Goal: Feedback & Contribution: Submit feedback/report problem

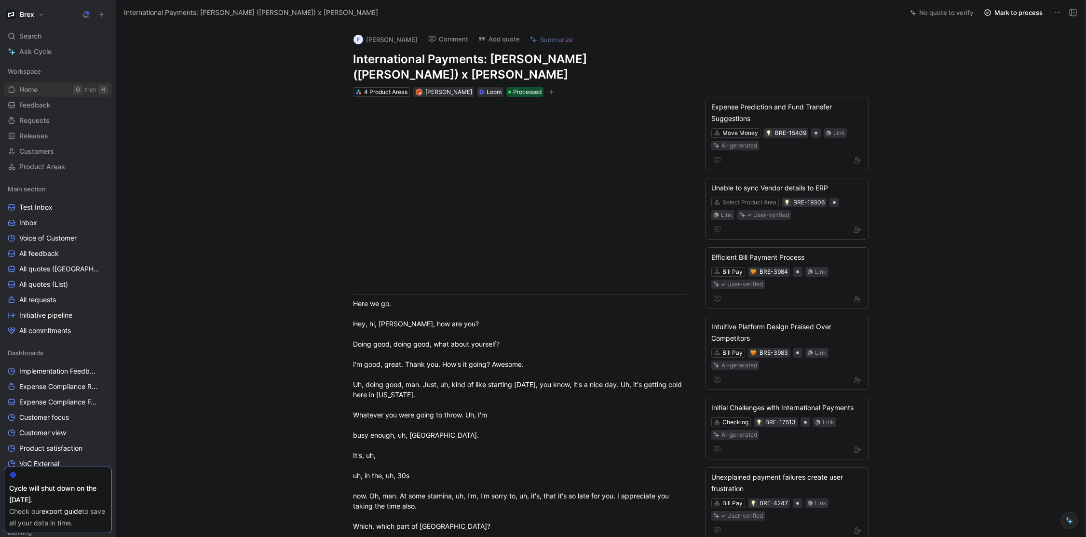
click at [27, 87] on span "Home" at bounding box center [28, 90] width 18 height 10
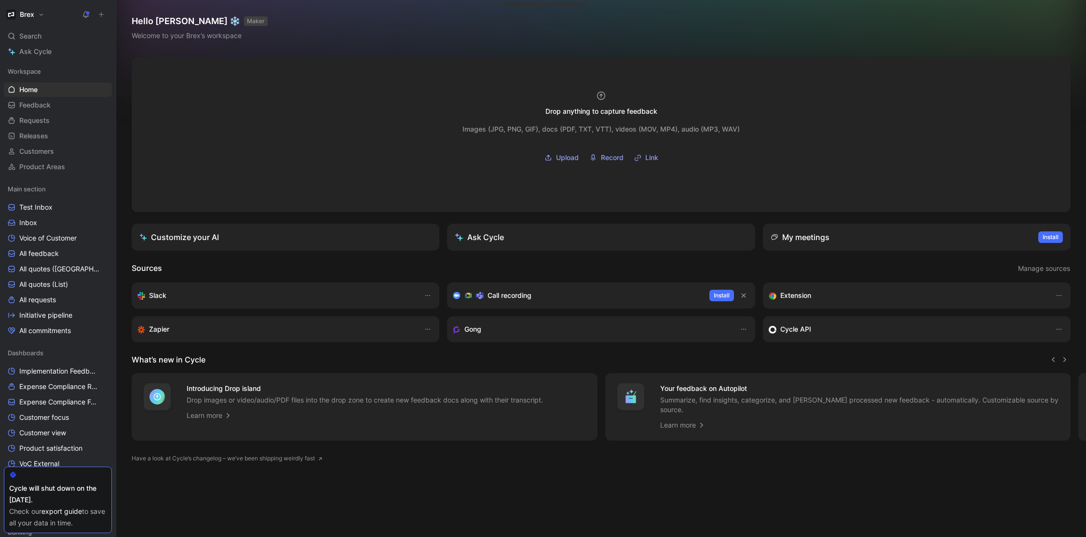
click at [98, 14] on icon at bounding box center [101, 14] width 7 height 7
click at [138, 21] on button "New feedback c" at bounding box center [165, 18] width 103 height 16
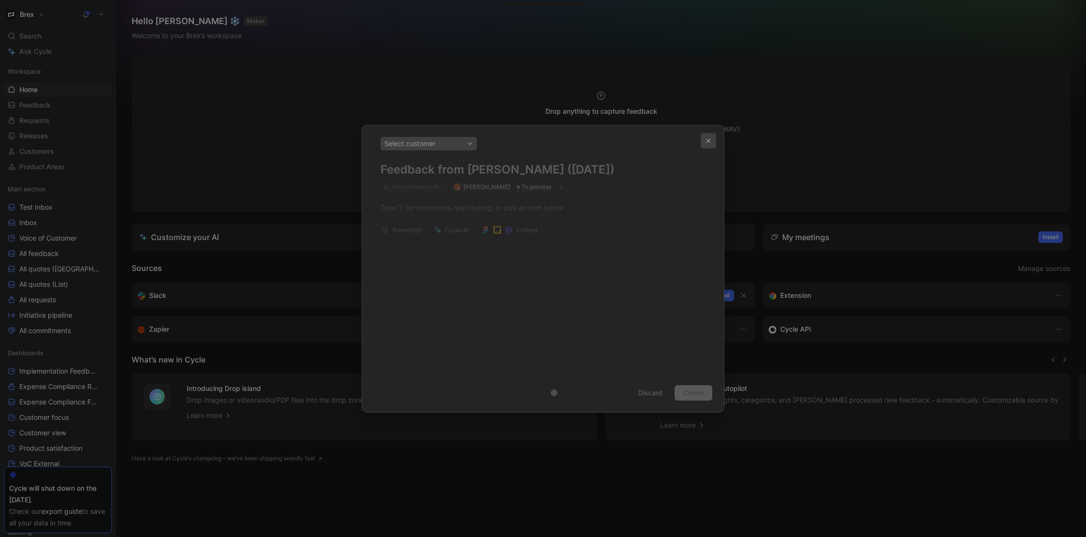
click at [705, 140] on icon "button" at bounding box center [708, 141] width 6 height 6
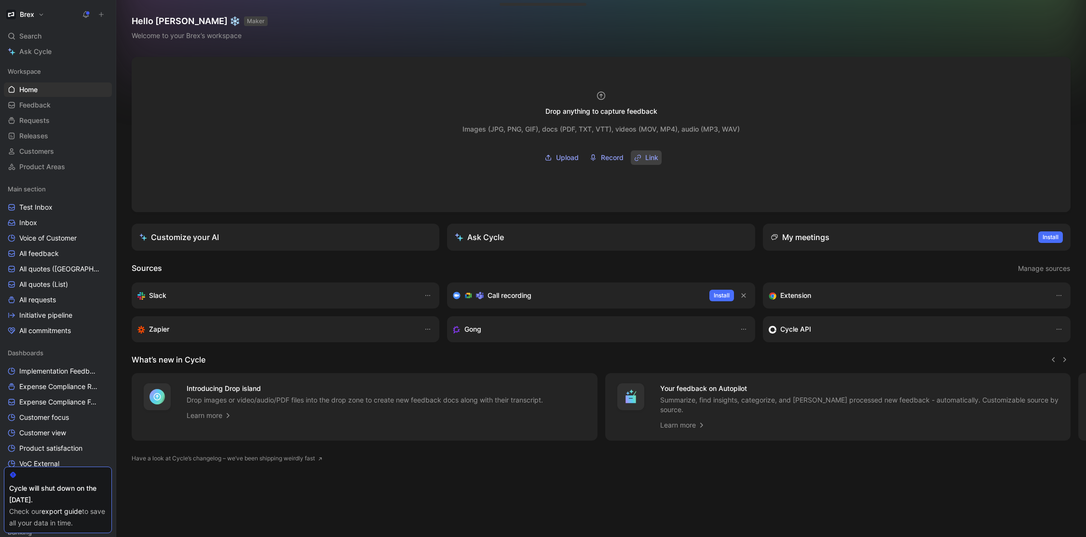
click at [643, 158] on button "Link" at bounding box center [646, 157] width 31 height 14
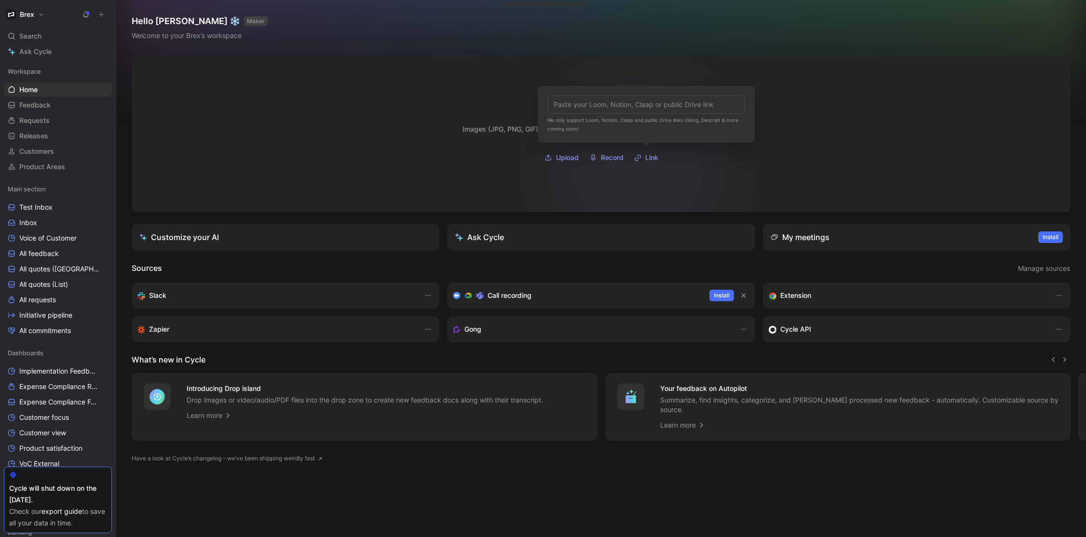
type input "[URL][DOMAIN_NAME]"
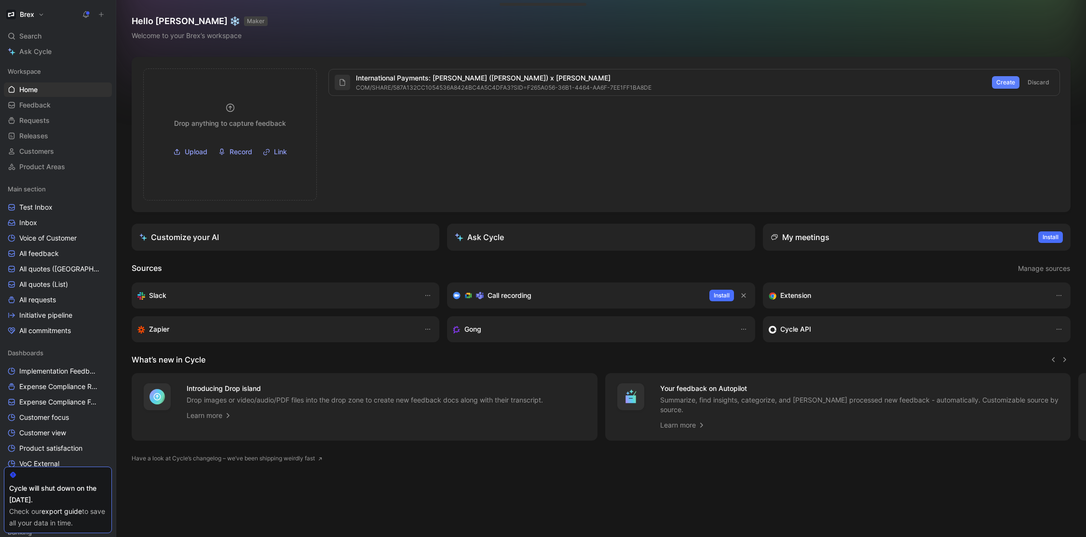
click at [997, 81] on span "Create" at bounding box center [1005, 83] width 19 height 10
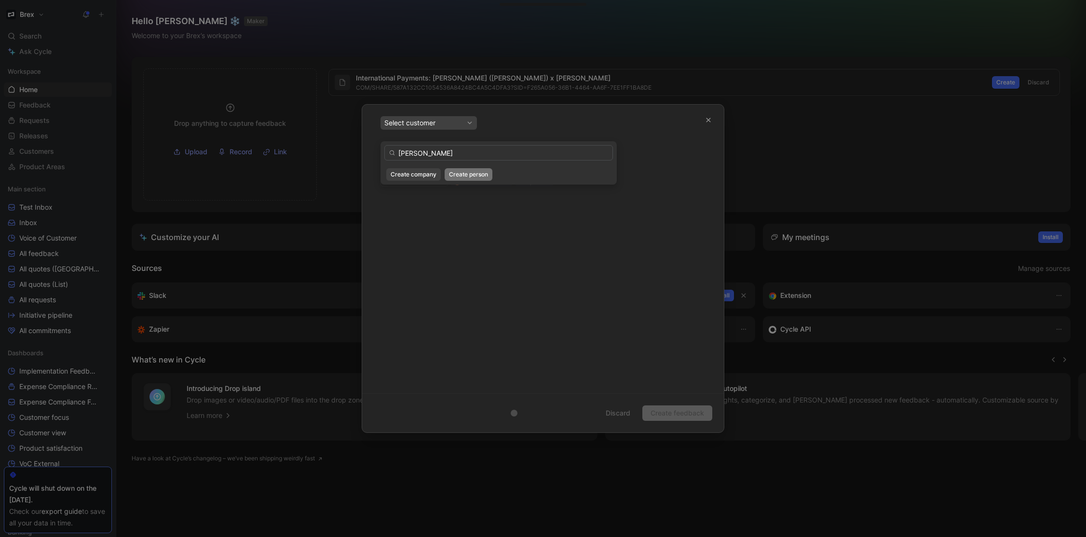
type input "[PERSON_NAME]"
click at [455, 178] on span "Create person" at bounding box center [468, 175] width 39 height 10
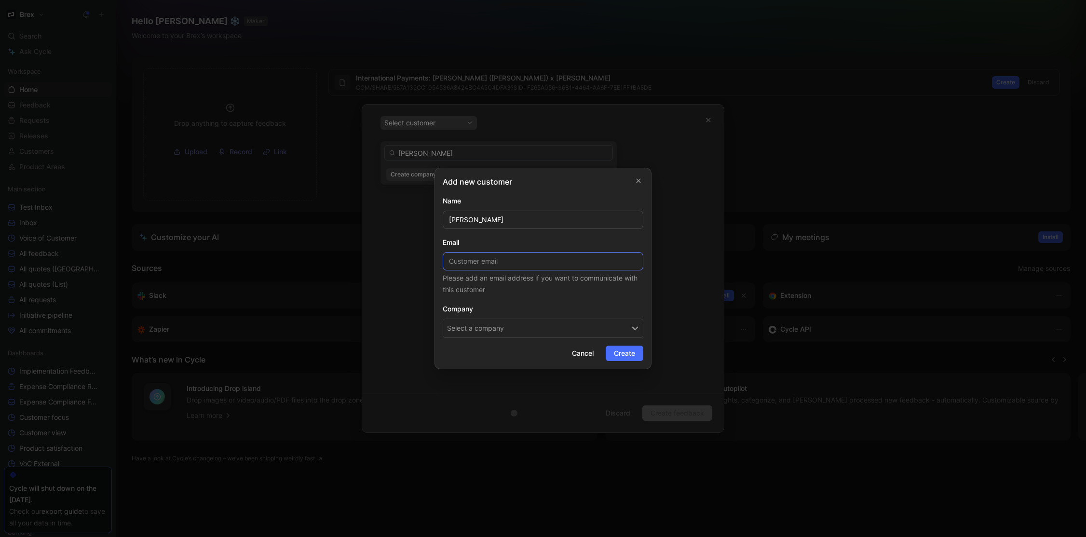
click at [480, 263] on input at bounding box center [543, 261] width 201 height 18
paste input "[EMAIL_ADDRESS][DOMAIN_NAME]"
type input "[EMAIL_ADDRESS][DOMAIN_NAME]"
click at [495, 334] on button "Select a company" at bounding box center [543, 328] width 201 height 19
type input "dreamrp"
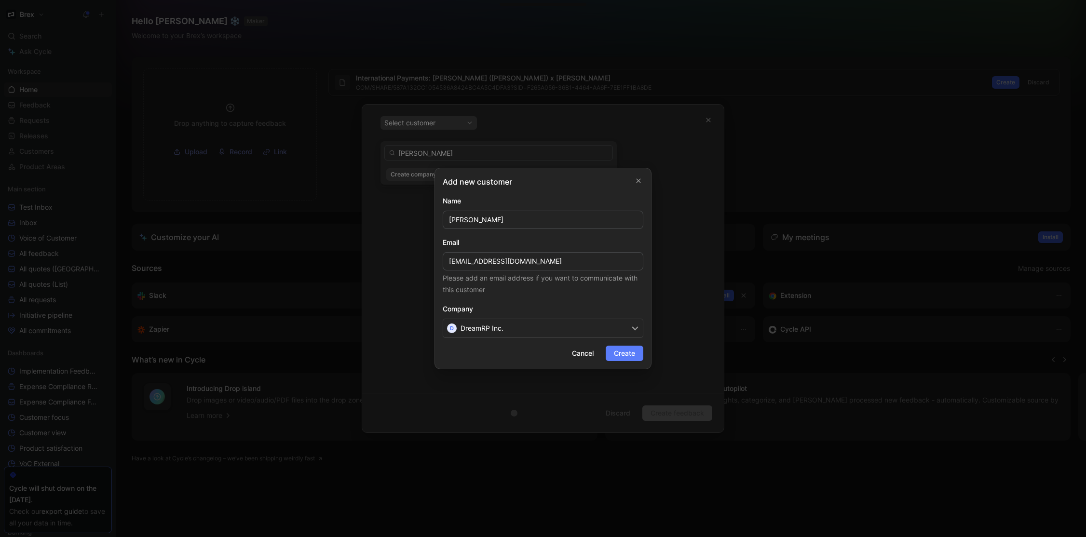
click at [634, 351] on span "Create" at bounding box center [624, 354] width 21 height 12
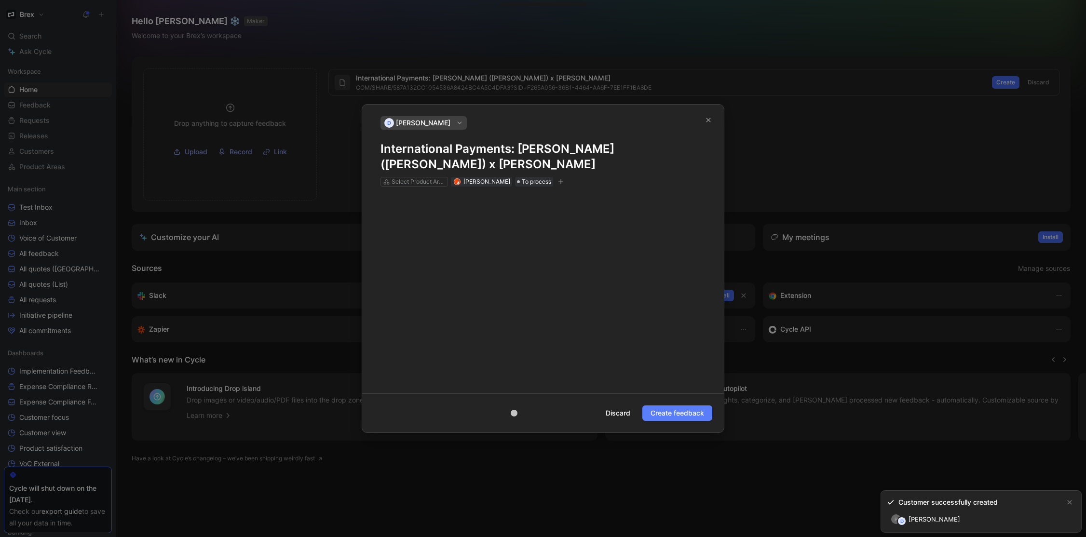
click at [689, 407] on span "Create feedback" at bounding box center [677, 413] width 54 height 12
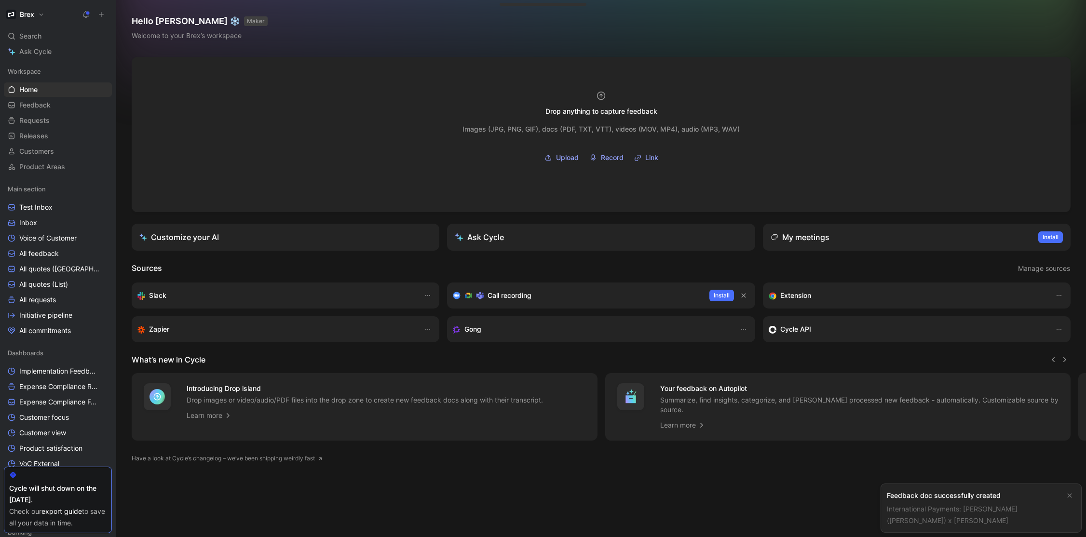
click at [985, 510] on link "International Payments: [PERSON_NAME] ([PERSON_NAME]) x [PERSON_NAME]" at bounding box center [952, 515] width 131 height 20
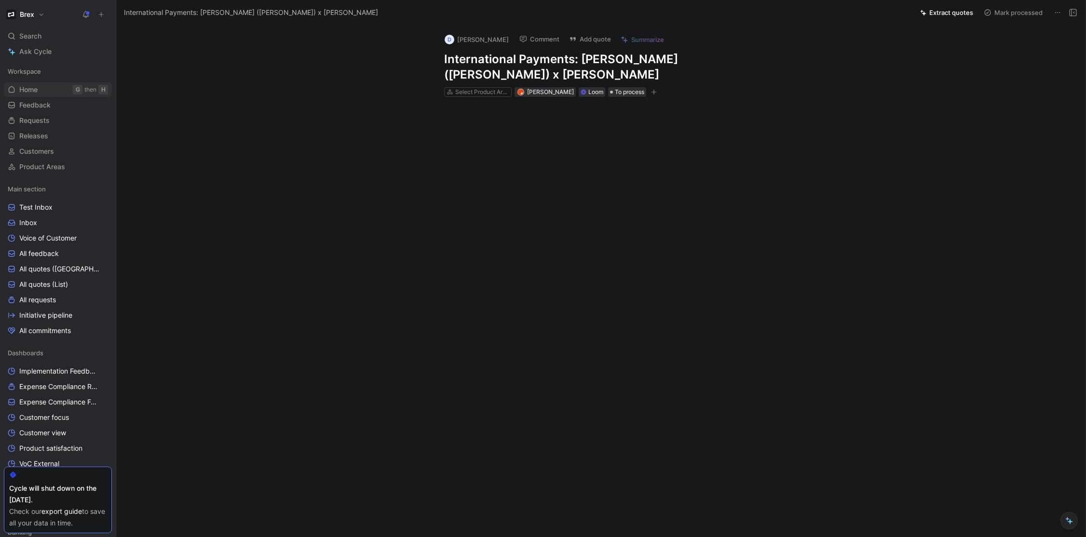
click at [40, 90] on link "Home G then H" at bounding box center [58, 89] width 108 height 14
